Goal: Information Seeking & Learning: Learn about a topic

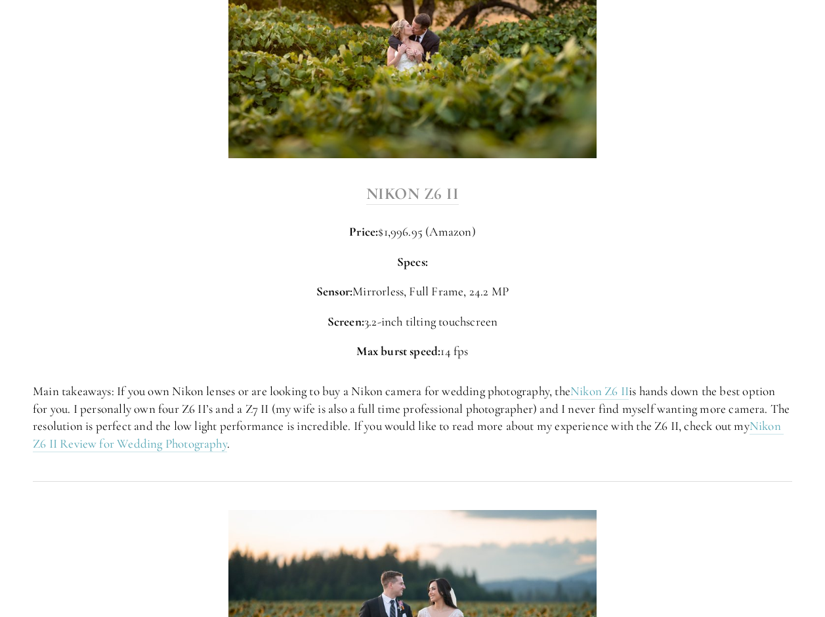
scroll to position [1962, 0]
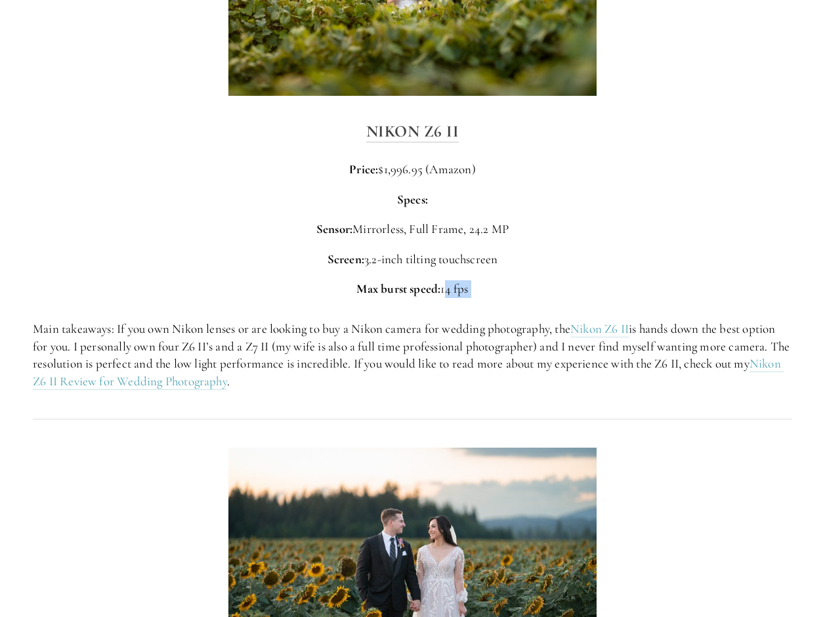
drag, startPoint x: 448, startPoint y: 242, endPoint x: 465, endPoint y: 274, distance: 36.7
click at [465, 274] on div "My Criteria for the best cameras for wedding Photography Sensor size Resolution…" at bounding box center [413, 480] width 782 height 4549
click at [465, 309] on div "Main takeaways: If you own Nikon lenses or are looking to buy a Nikon camera fo…" at bounding box center [413, 355] width 782 height 92
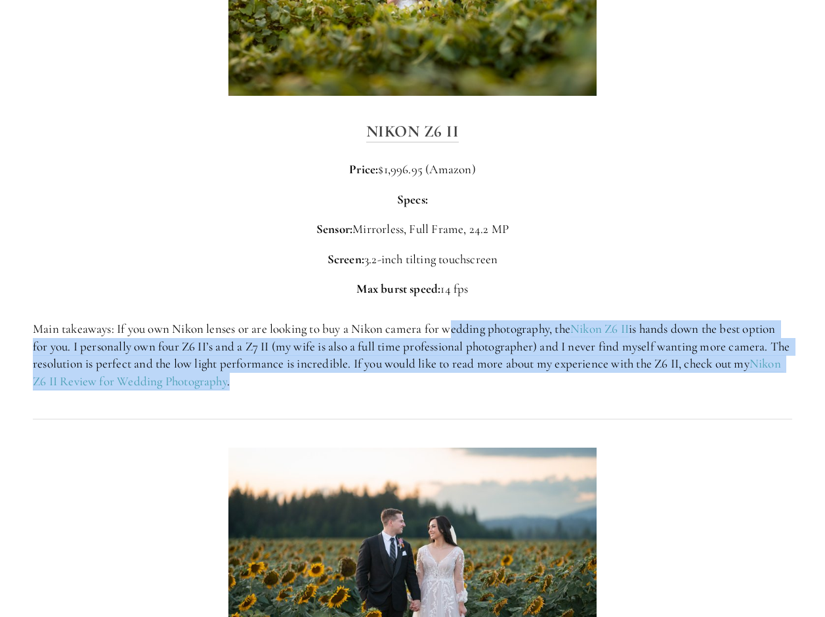
drag, startPoint x: 450, startPoint y: 291, endPoint x: 450, endPoint y: 329, distance: 38.1
click at [450, 329] on p "Main takeaways: If you own Nikon lenses or are looking to buy a Nikon camera fo…" at bounding box center [413, 355] width 760 height 70
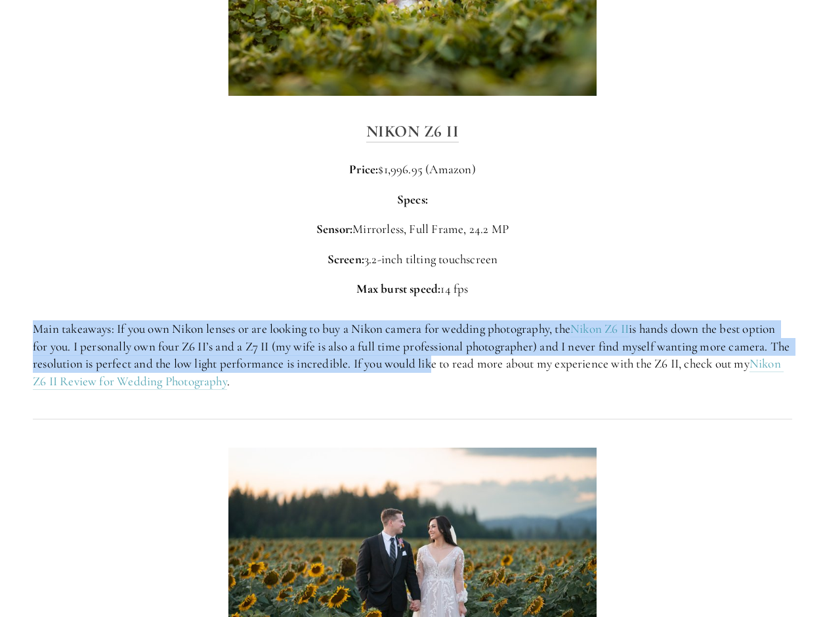
drag, startPoint x: 450, startPoint y: 315, endPoint x: 454, endPoint y: 266, distance: 49.5
click at [454, 266] on div "My Criteria for the best cameras for wedding Photography Sensor size Resolution…" at bounding box center [413, 480] width 782 height 4549
click at [454, 266] on div "Nikon Z6 II Price: $1,996.95 (Amazon) Specs: Sensor: Mirrorless, Full Frame, 24…" at bounding box center [413, 208] width 782 height 202
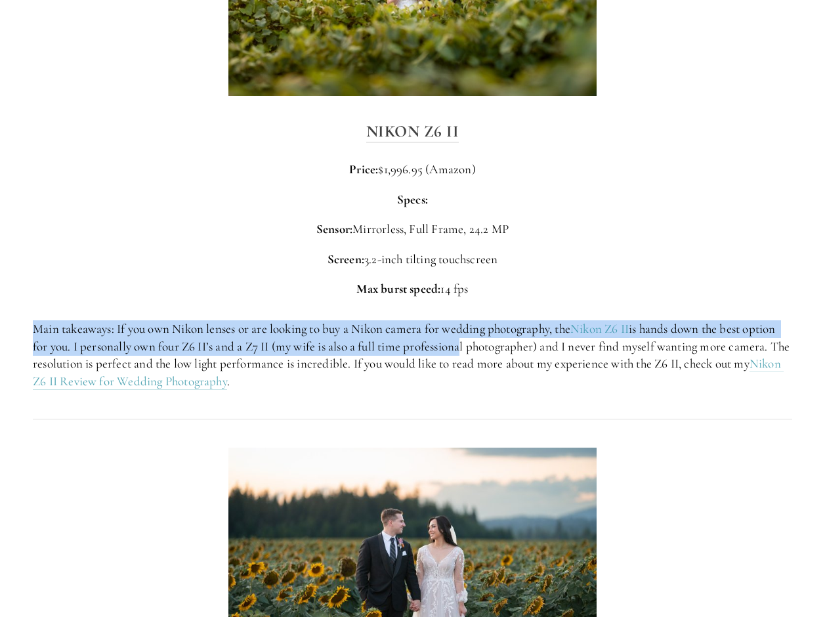
drag, startPoint x: 454, startPoint y: 273, endPoint x: 460, endPoint y: 303, distance: 30.9
click at [460, 309] on div "Main takeaways: If you own Nikon lenses or are looking to buy a Nikon camera fo…" at bounding box center [413, 355] width 782 height 92
click at [460, 320] on p "Main takeaways: If you own Nikon lenses or are looking to buy a Nikon camera fo…" at bounding box center [413, 355] width 760 height 70
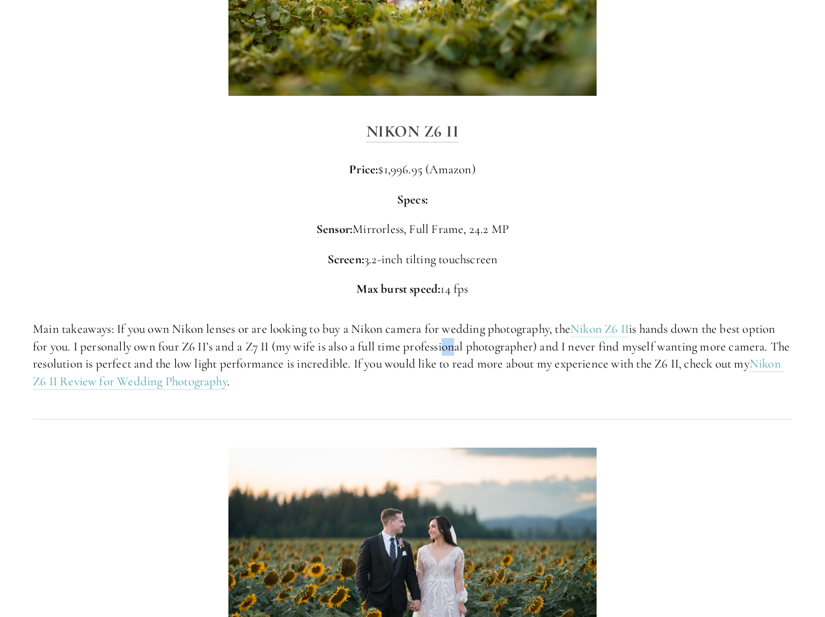
drag, startPoint x: 445, startPoint y: 301, endPoint x: 453, endPoint y: 308, distance: 10.8
click at [451, 320] on p "Main takeaways: If you own Nikon lenses or are looking to buy a Nikon camera fo…" at bounding box center [413, 355] width 760 height 70
click at [453, 320] on p "Main takeaways: If you own Nikon lenses or are looking to buy a Nikon camera fo…" at bounding box center [413, 355] width 760 height 70
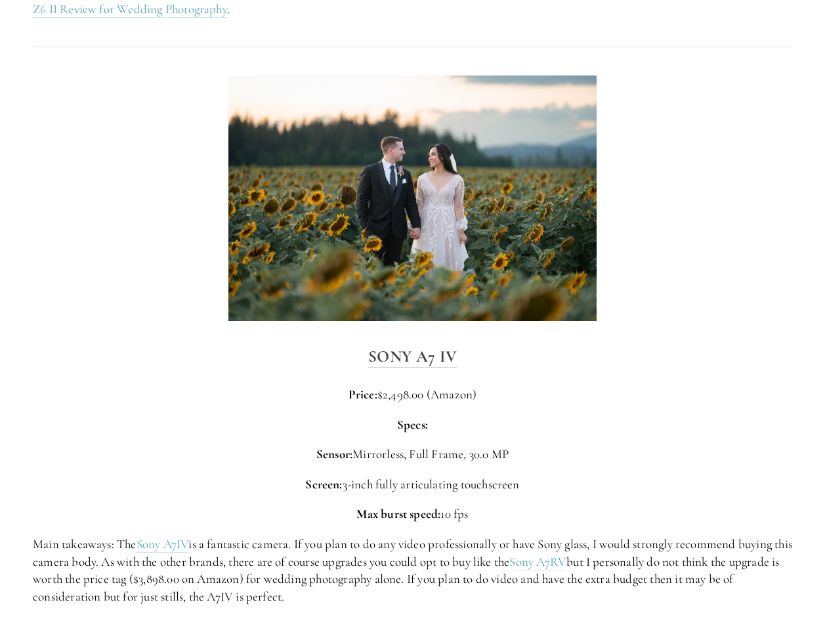
scroll to position [2335, 0]
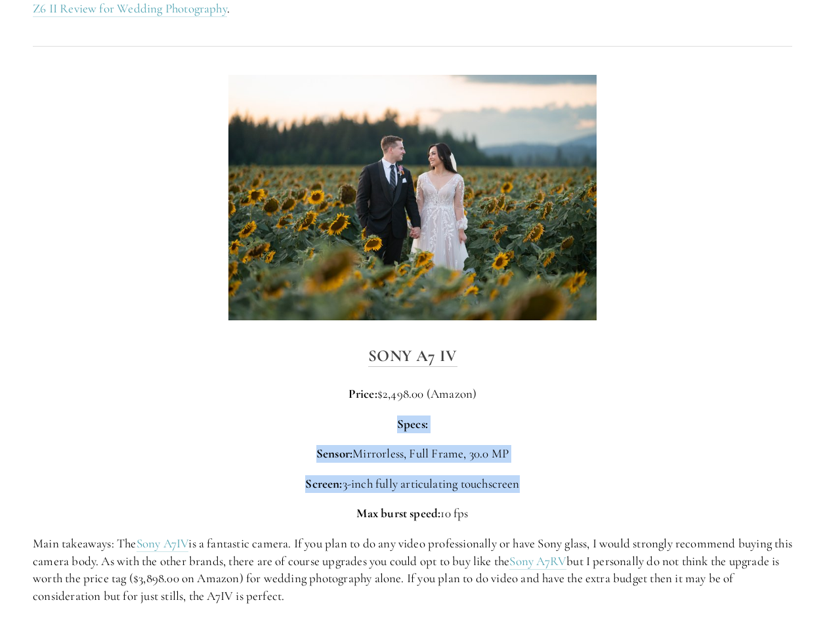
drag, startPoint x: 466, startPoint y: 368, endPoint x: 523, endPoint y: 443, distance: 94.3
click at [523, 443] on div "Sony A7 IV Price: $2,498.00 (Amazon) Specs: Sensor: Mirrorless, Full Frame, 30.…" at bounding box center [413, 474] width 760 height 262
click at [523, 475] on p "Screen: 3-inch fully articulating touchscreen" at bounding box center [413, 484] width 760 height 18
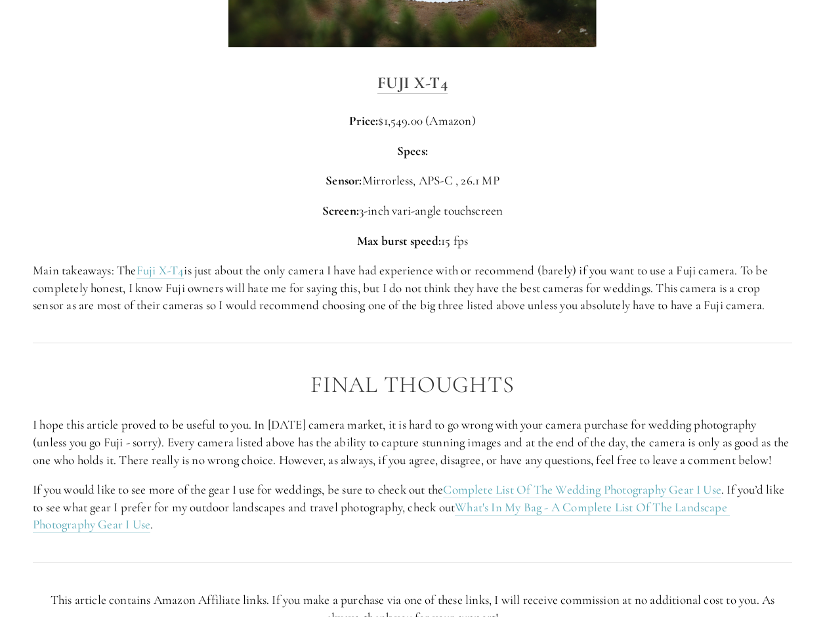
scroll to position [3786, 0]
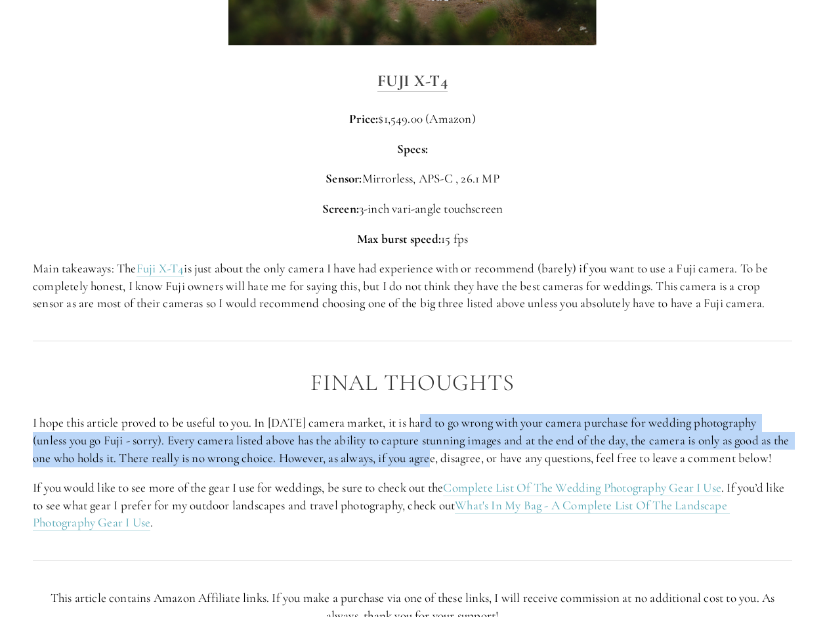
drag, startPoint x: 419, startPoint y: 376, endPoint x: 452, endPoint y: 403, distance: 43.4
click at [452, 414] on p "I hope this article proved to be useful to you. In [DATE] camera market, it is …" at bounding box center [413, 440] width 760 height 53
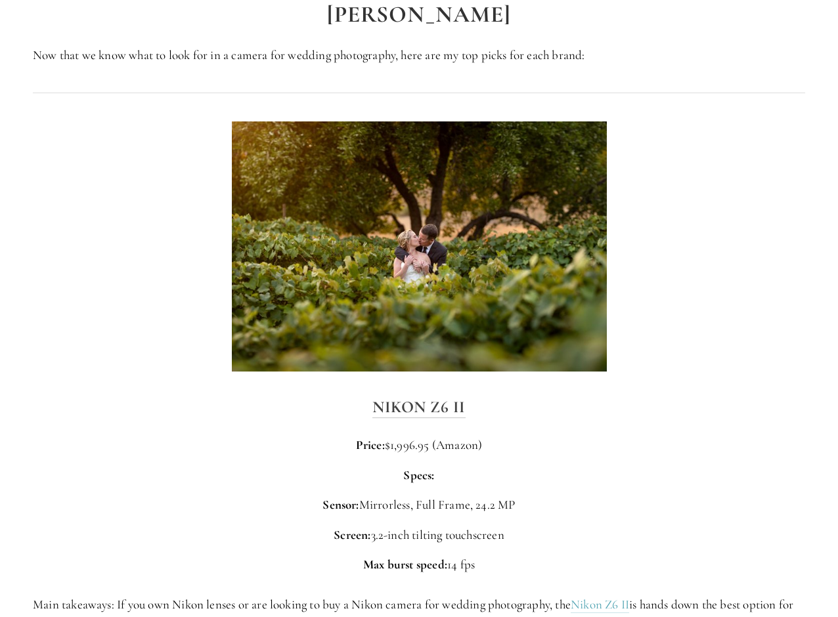
scroll to position [1701, 0]
